Goal: Task Accomplishment & Management: Manage account settings

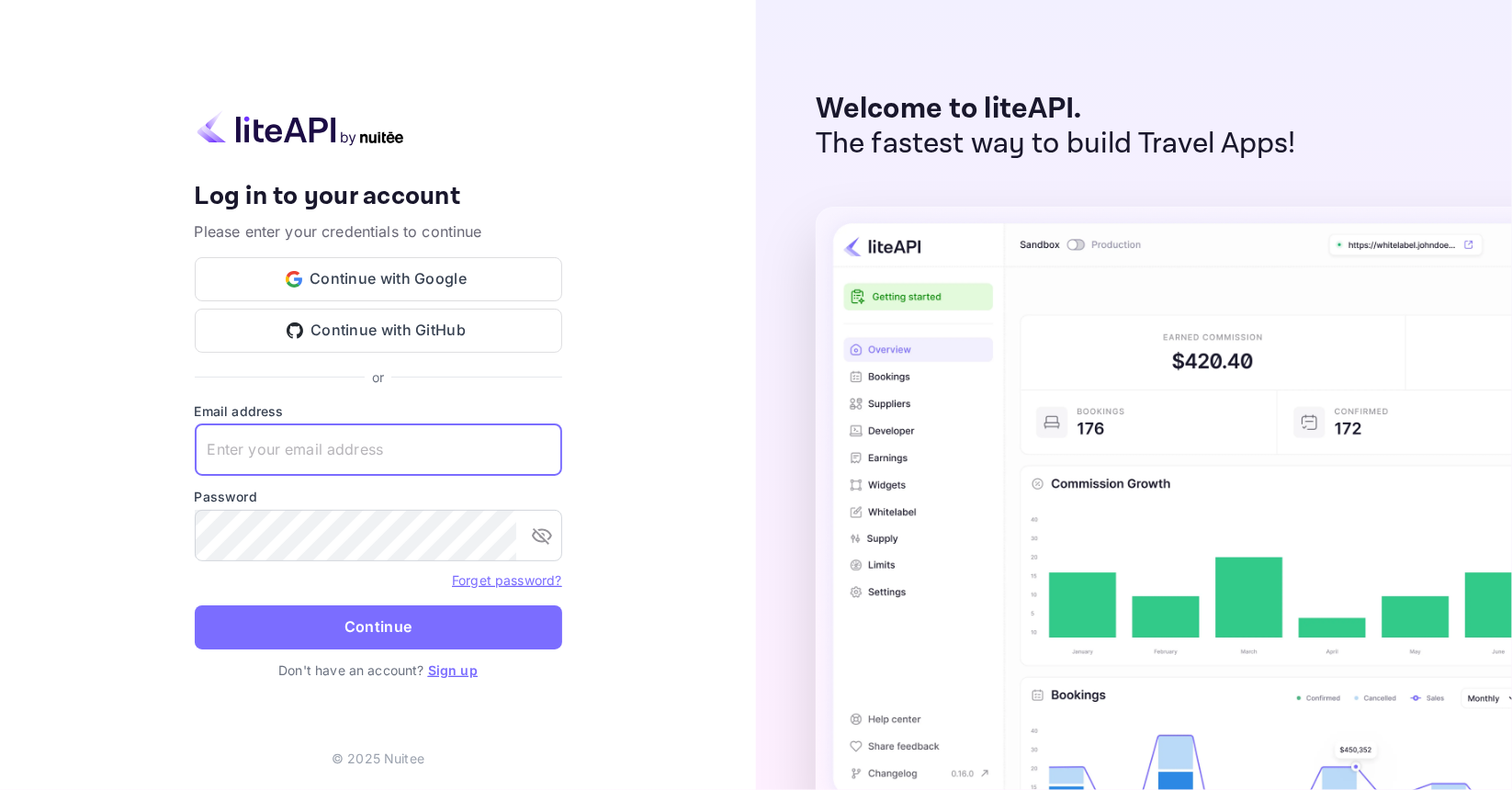
click at [371, 455] on input "text" at bounding box center [378, 449] width 368 height 51
type input "u@estatedao.org"
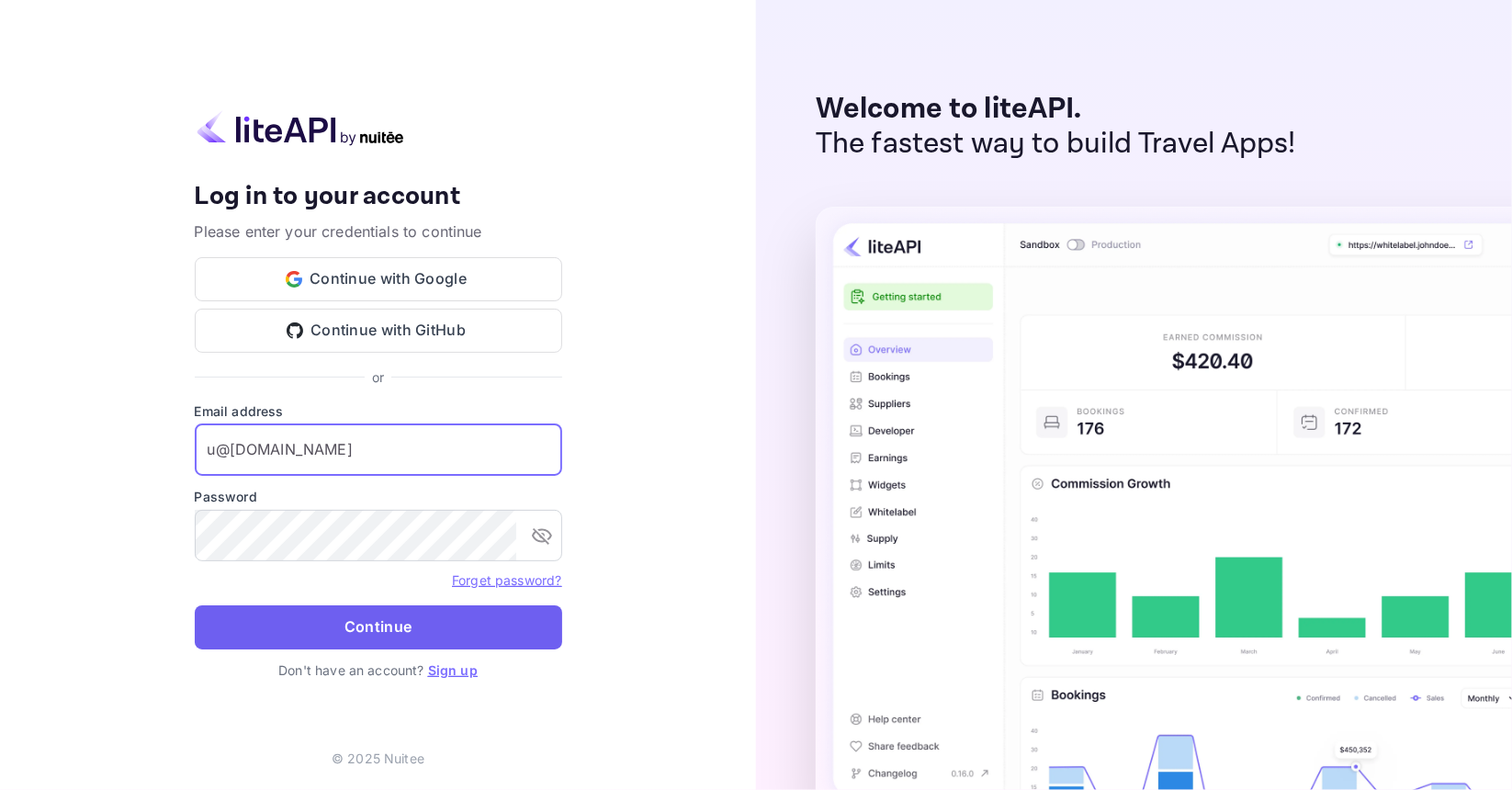
click at [383, 644] on button "Continue" at bounding box center [378, 627] width 368 height 44
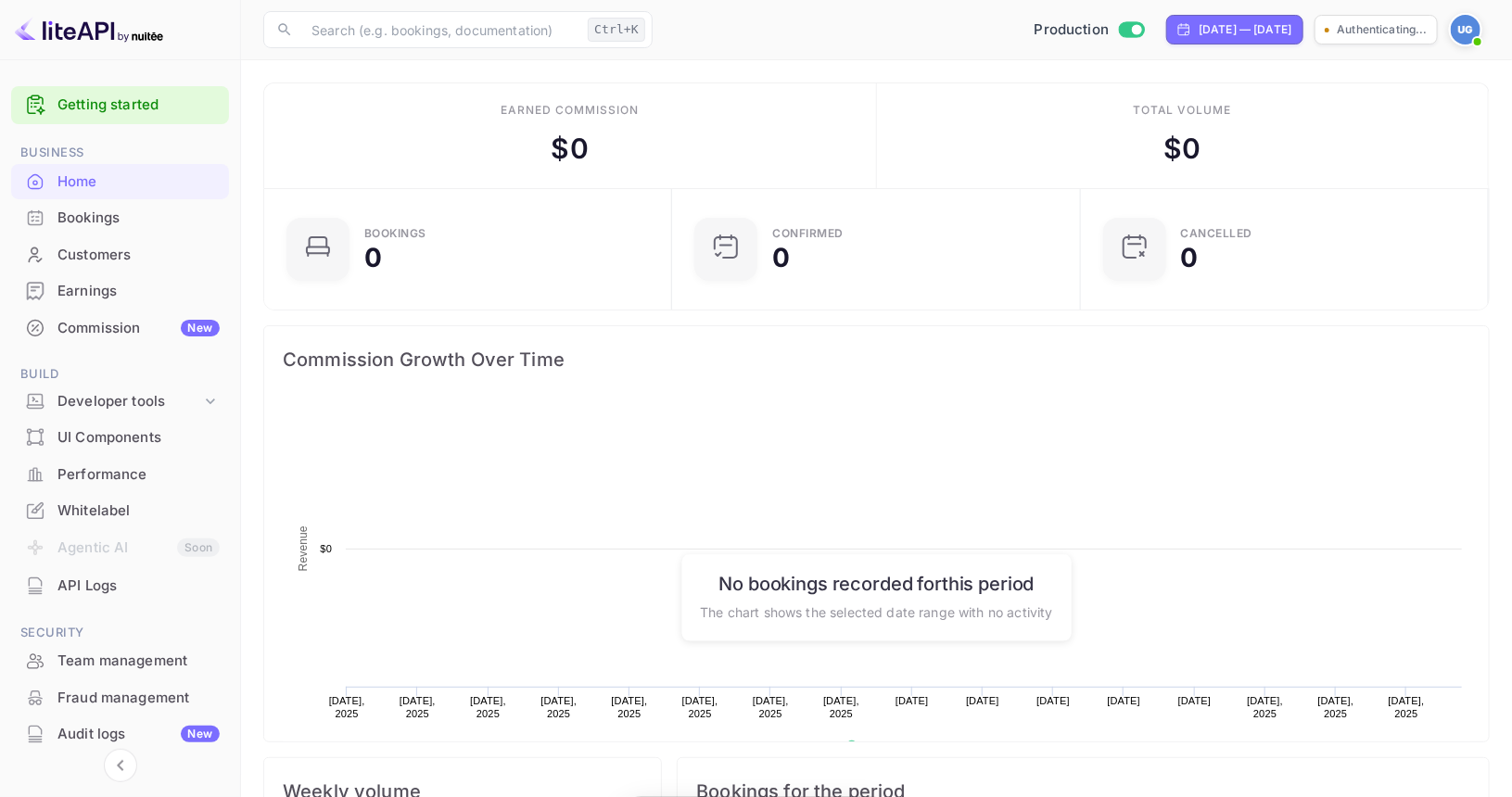
scroll to position [287, 383]
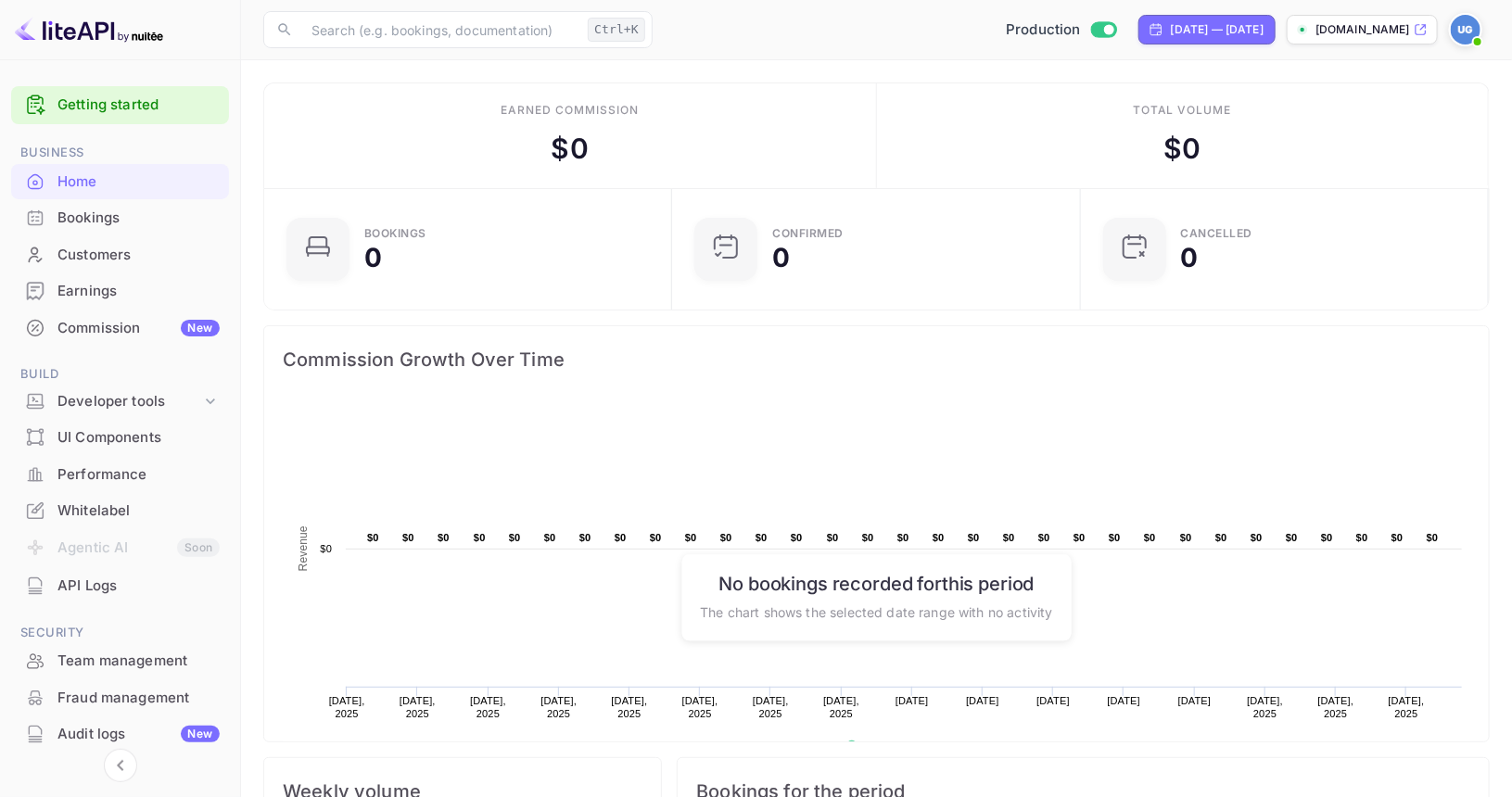
click at [1352, 35] on p "[DOMAIN_NAME]" at bounding box center [1363, 30] width 94 height 17
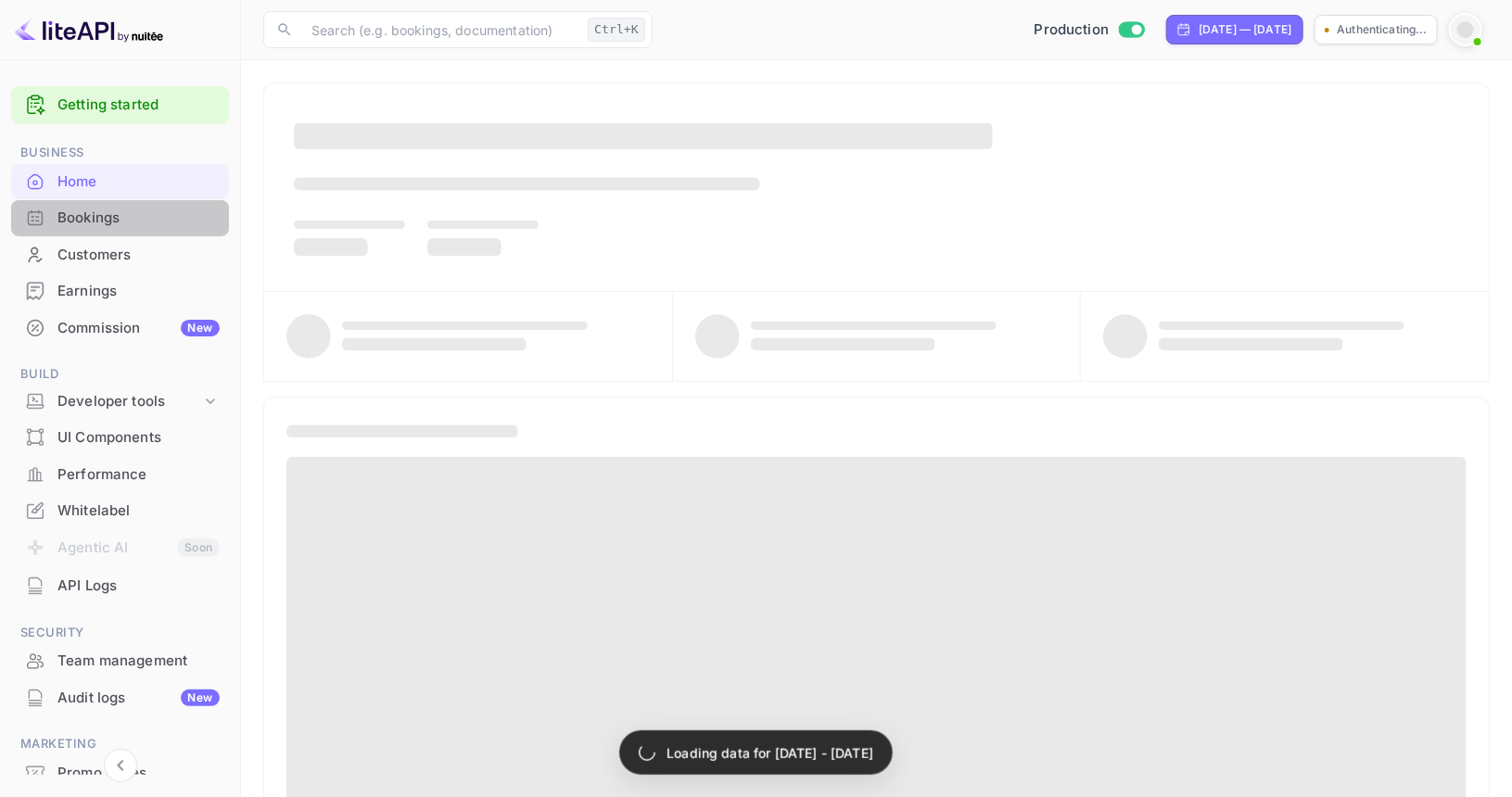
click at [124, 226] on div "Bookings" at bounding box center [139, 218] width 162 height 22
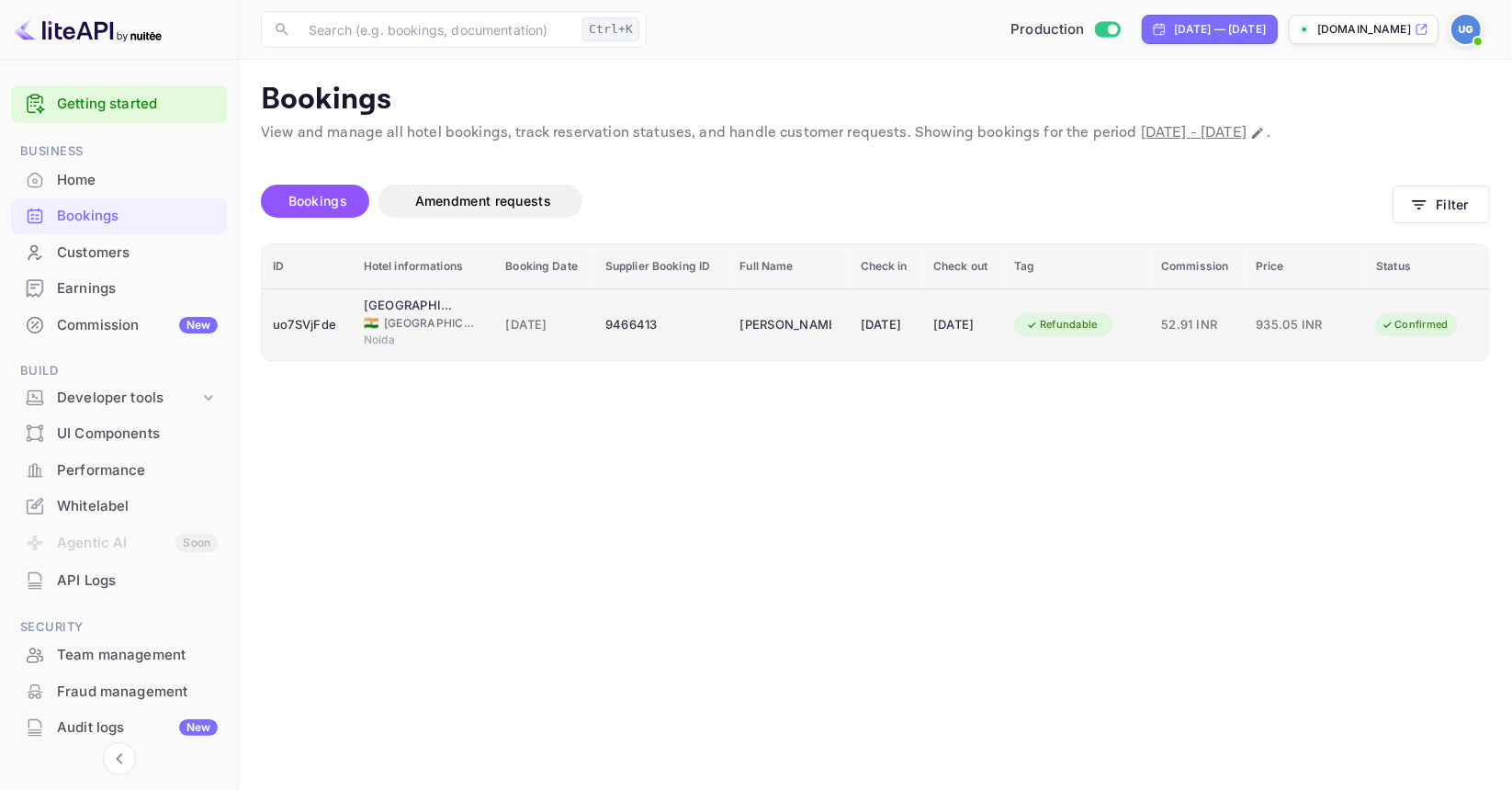
click at [1288, 320] on span "935.05 INR" at bounding box center [1302, 326] width 92 height 21
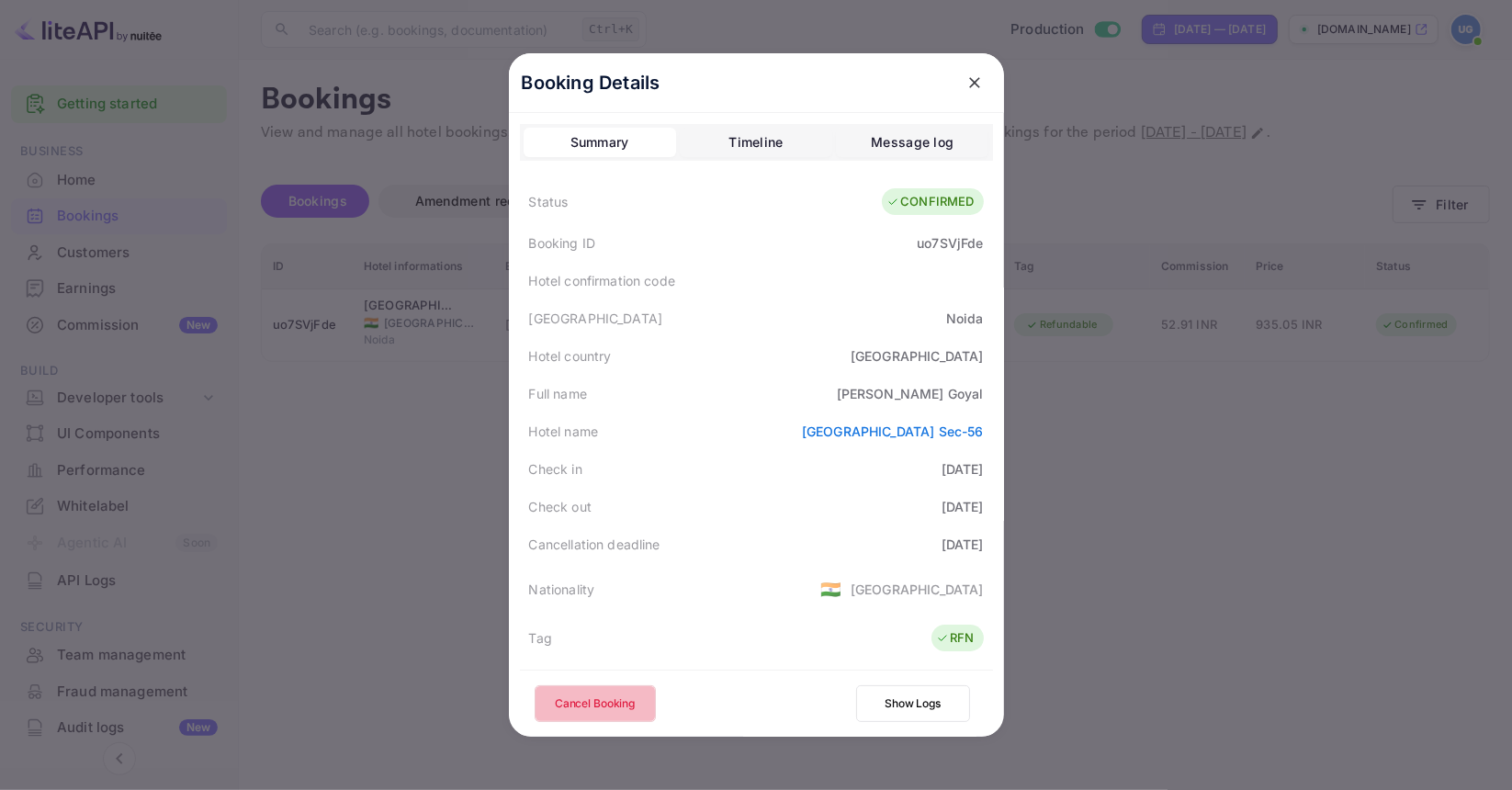
click at [600, 699] on button "Cancel Booking" at bounding box center [595, 703] width 122 height 37
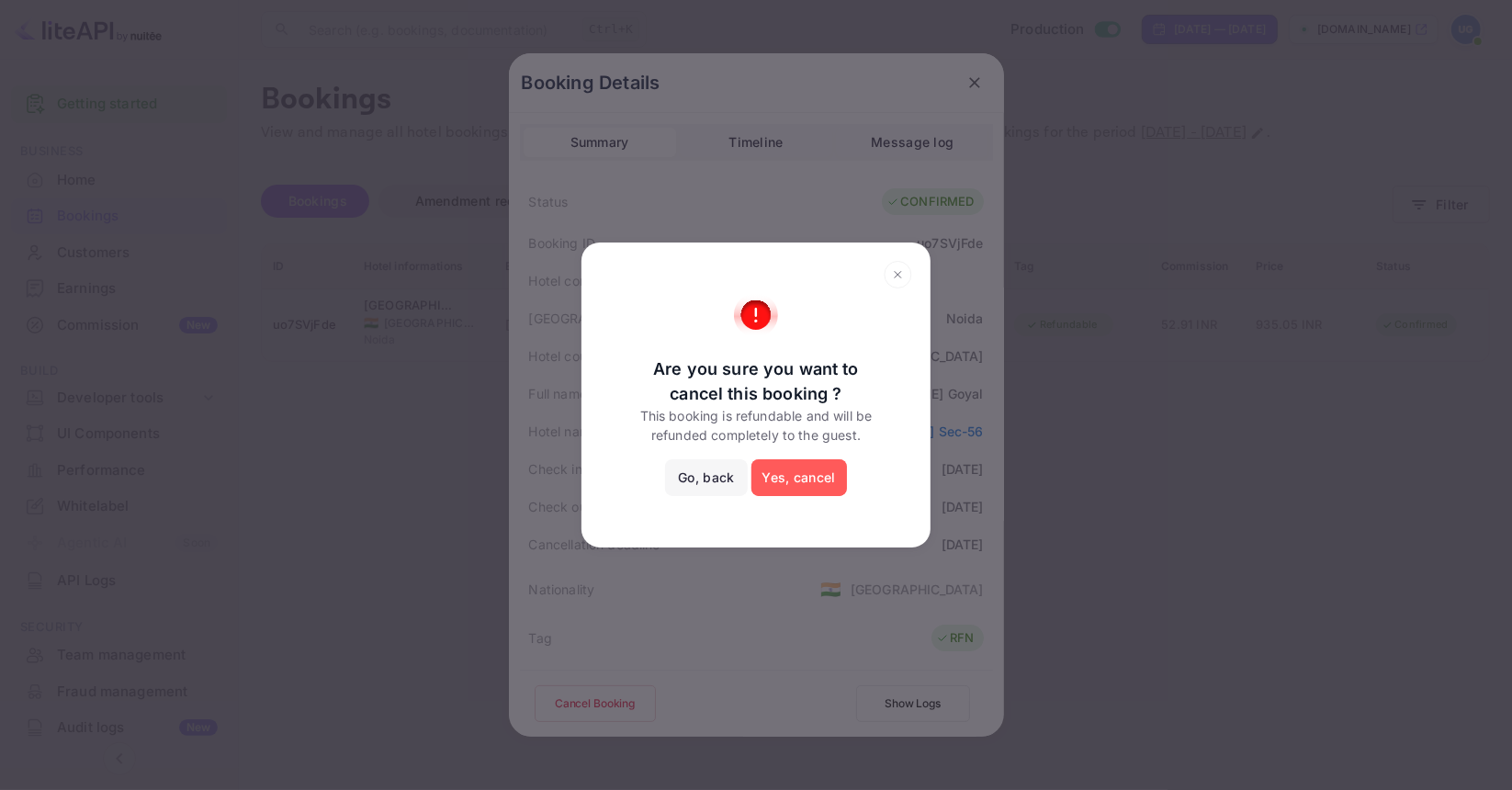
click at [797, 468] on button "Yes, cancel" at bounding box center [800, 477] width 95 height 37
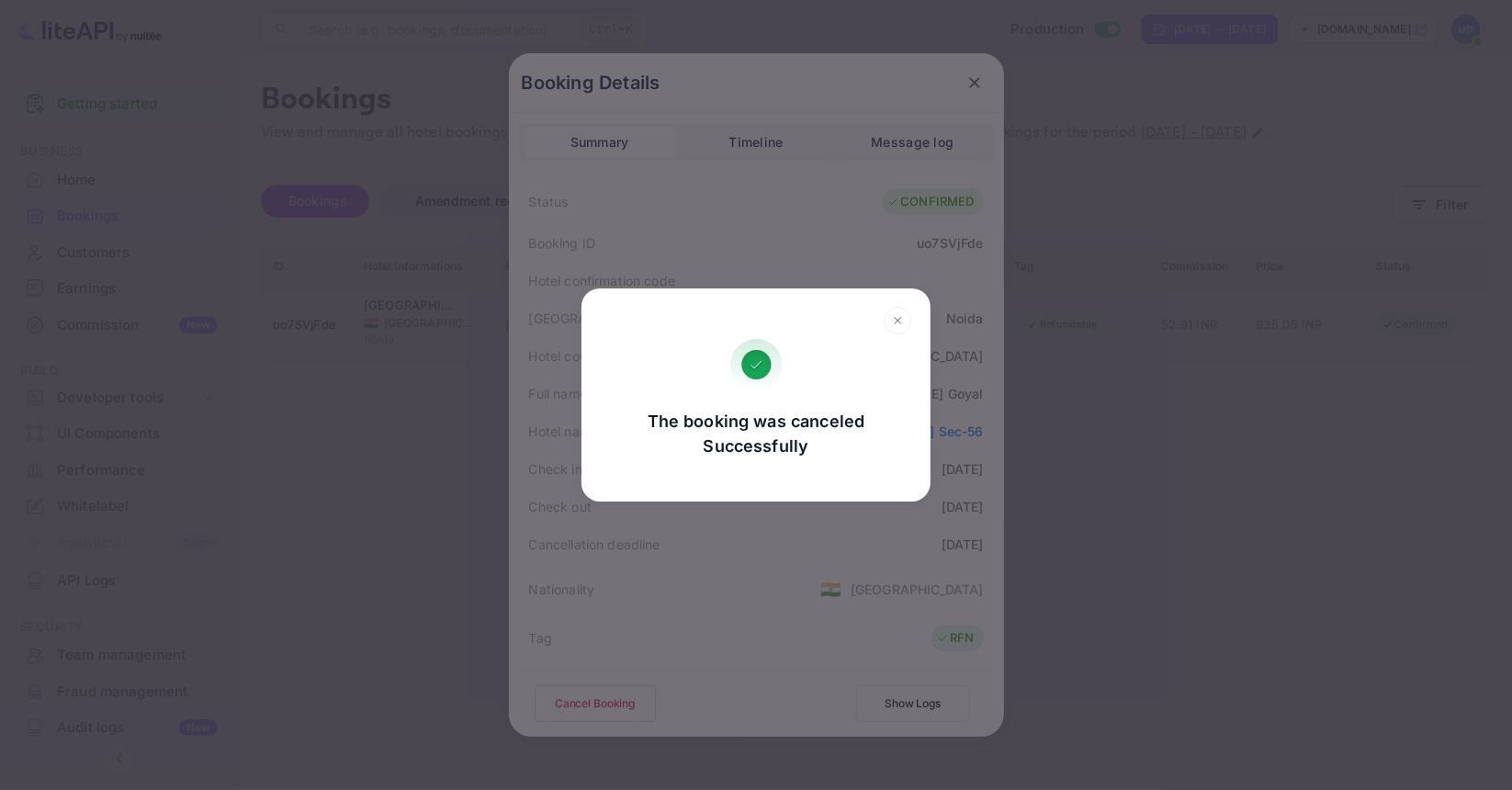
click at [894, 322] on icon at bounding box center [898, 320] width 28 height 27
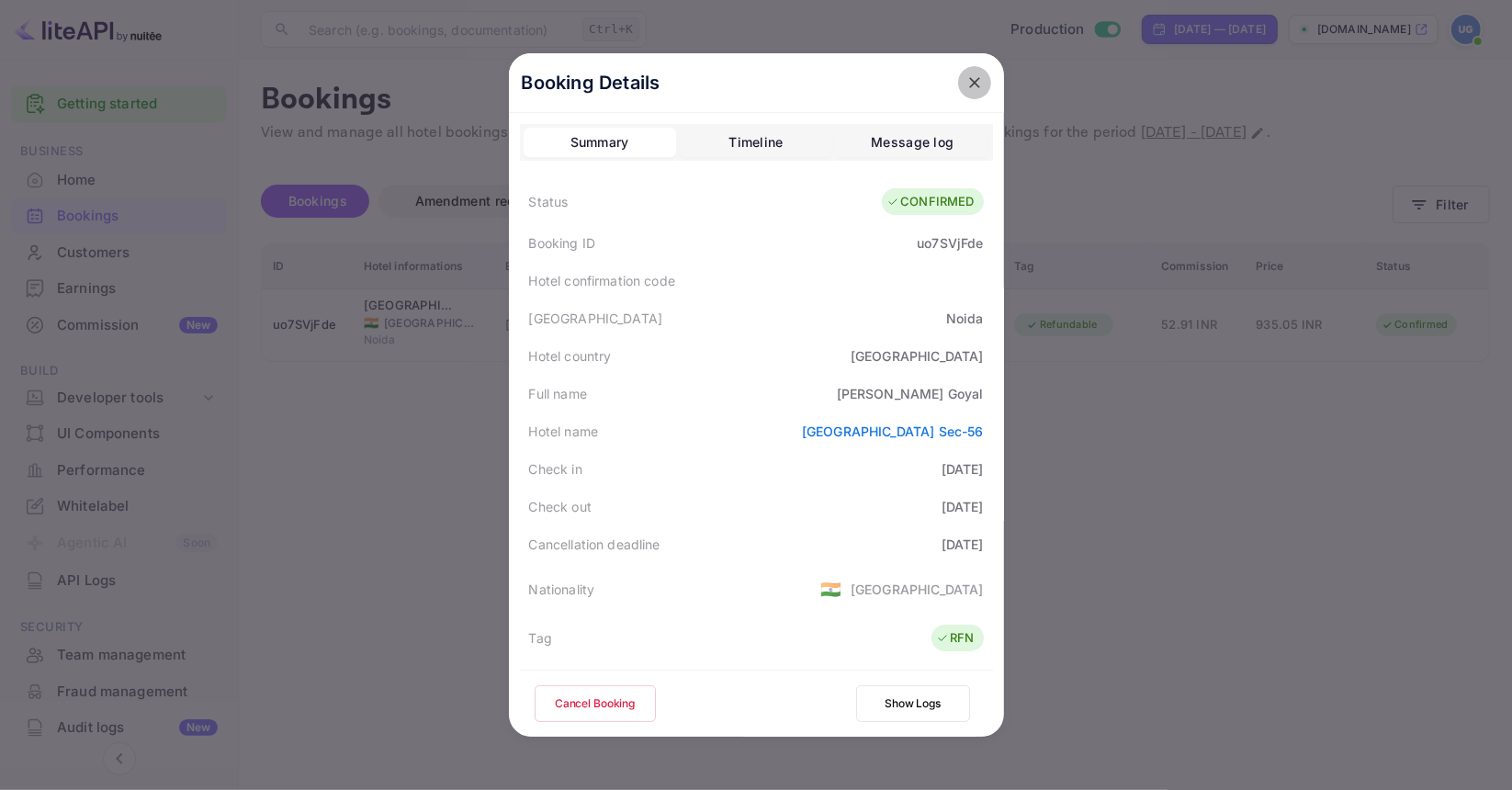
click at [974, 87] on icon "close" at bounding box center [975, 83] width 19 height 19
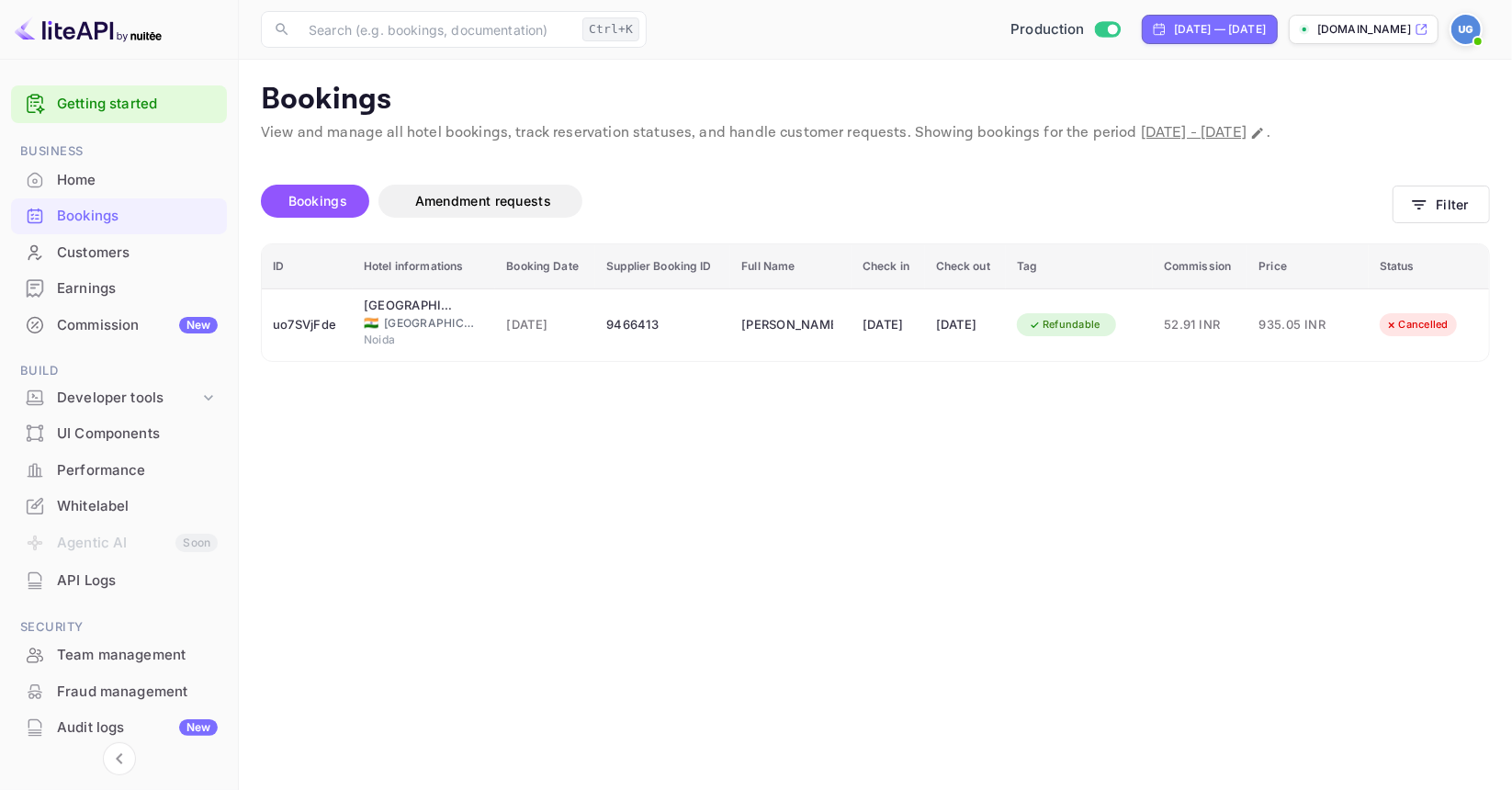
click at [1476, 41] on span at bounding box center [1478, 41] width 7 height 7
